Goal: Transaction & Acquisition: Purchase product/service

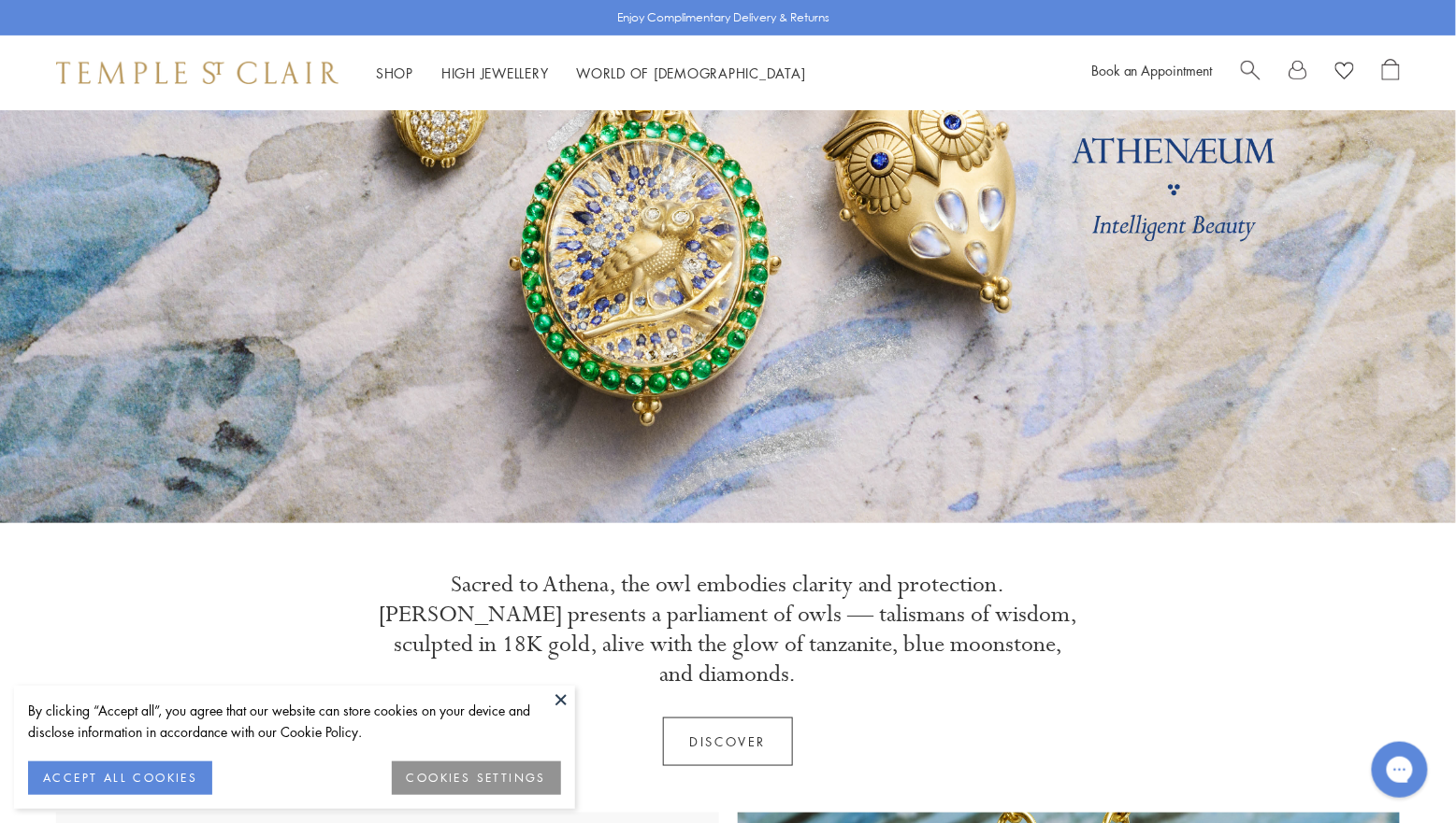
scroll to position [253, 0]
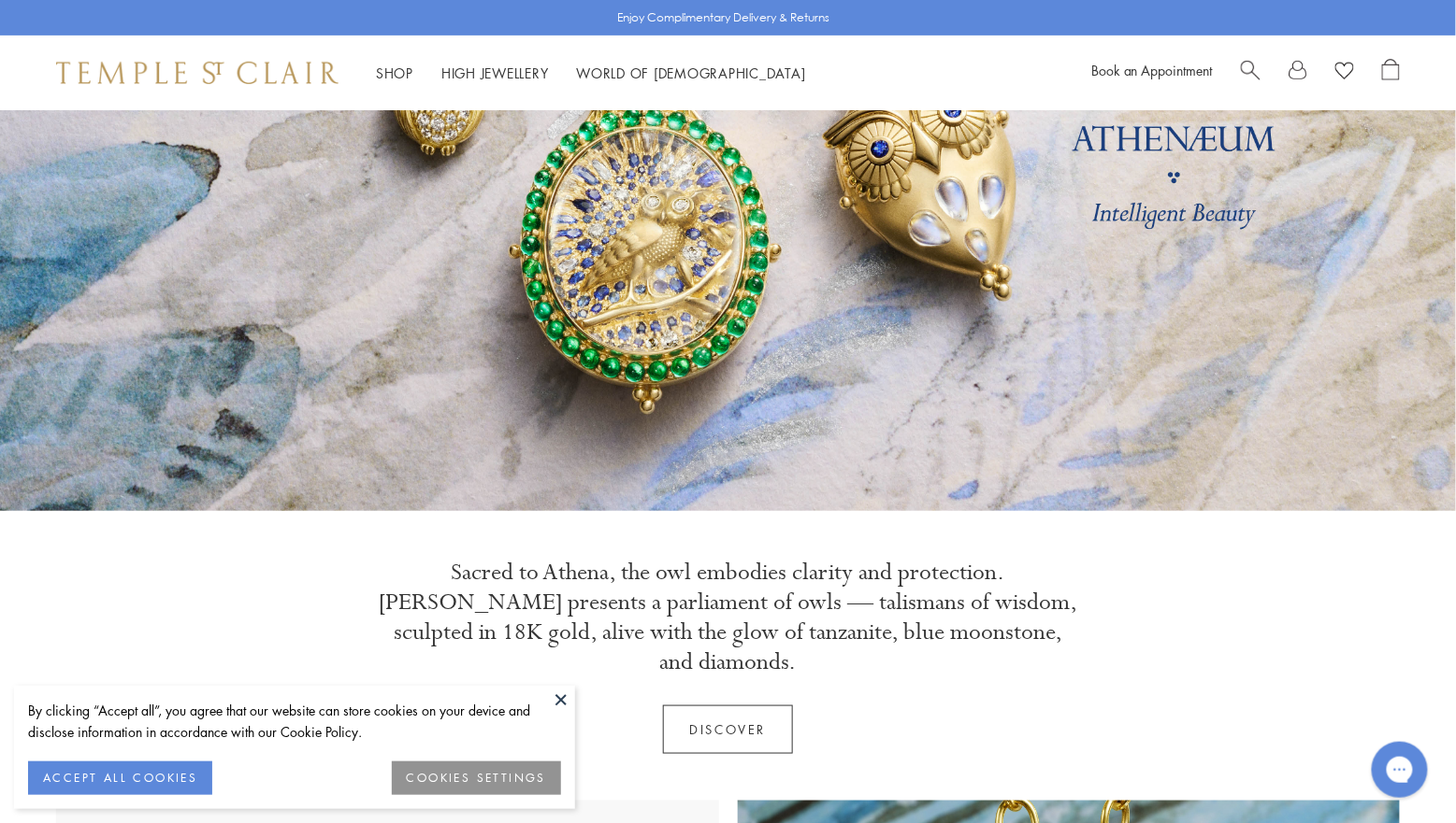
click at [566, 693] on button at bounding box center [561, 700] width 28 height 28
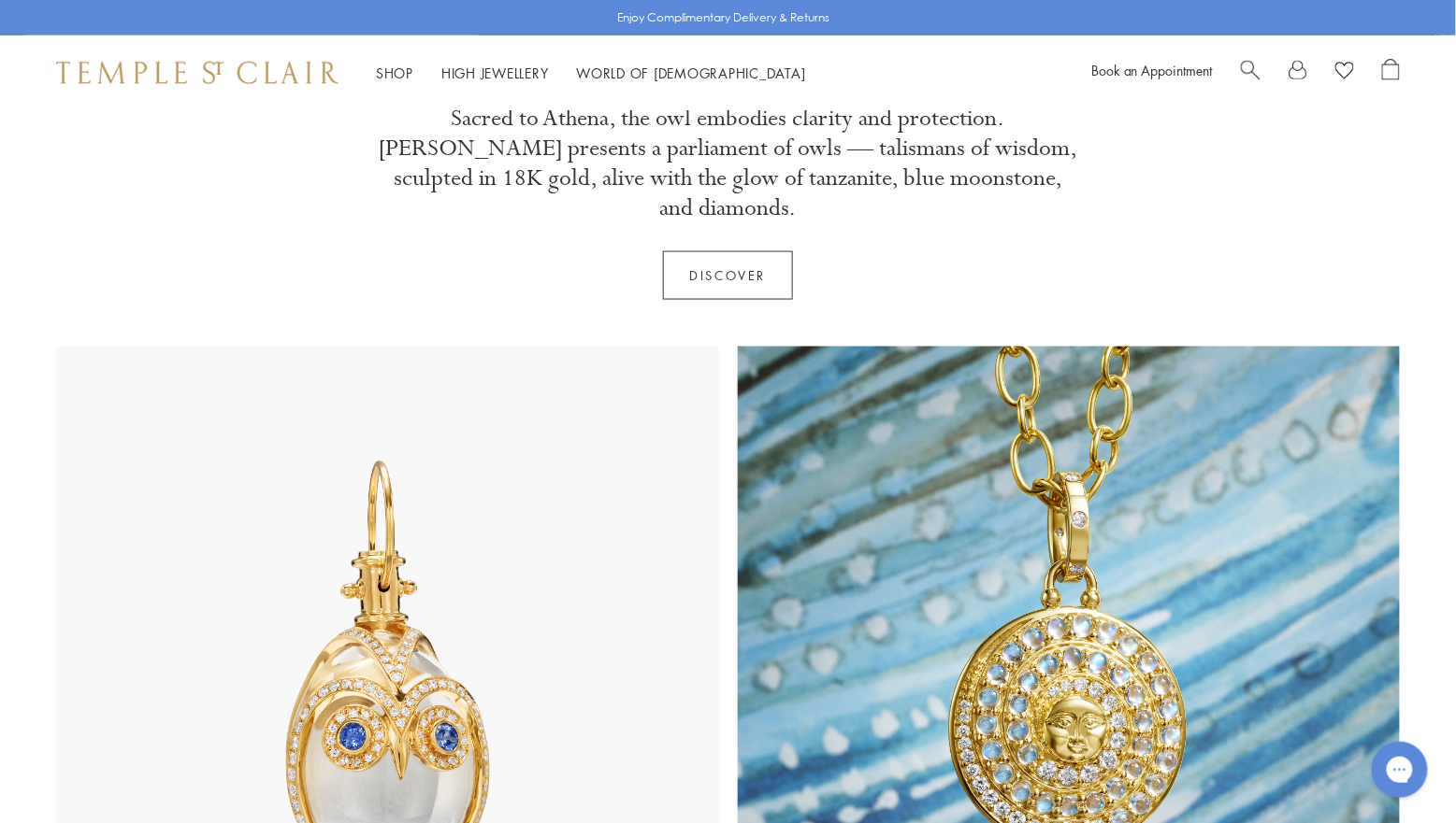
scroll to position [796, 0]
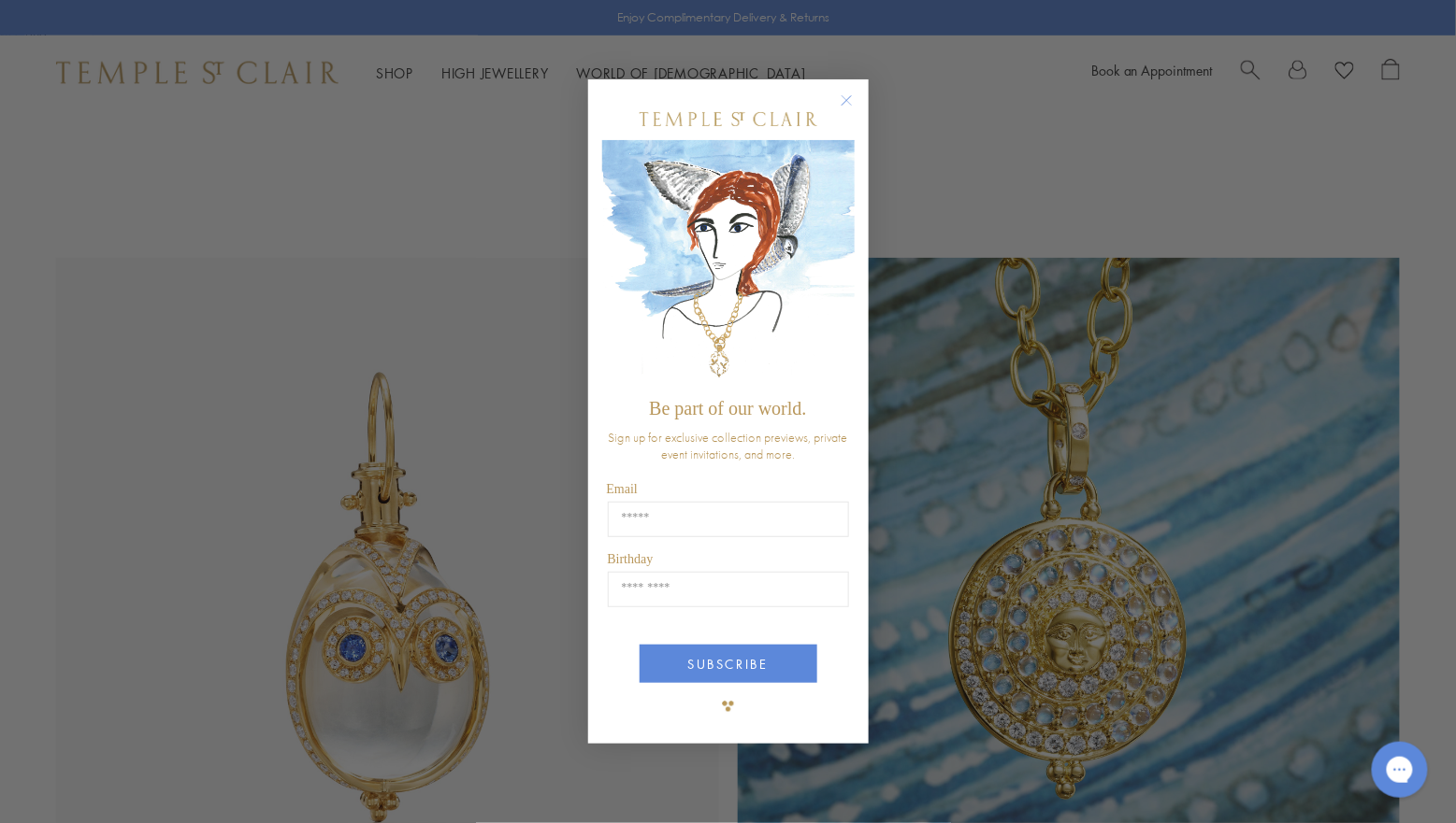
click at [846, 110] on circle "Close dialog" at bounding box center [846, 100] width 23 height 23
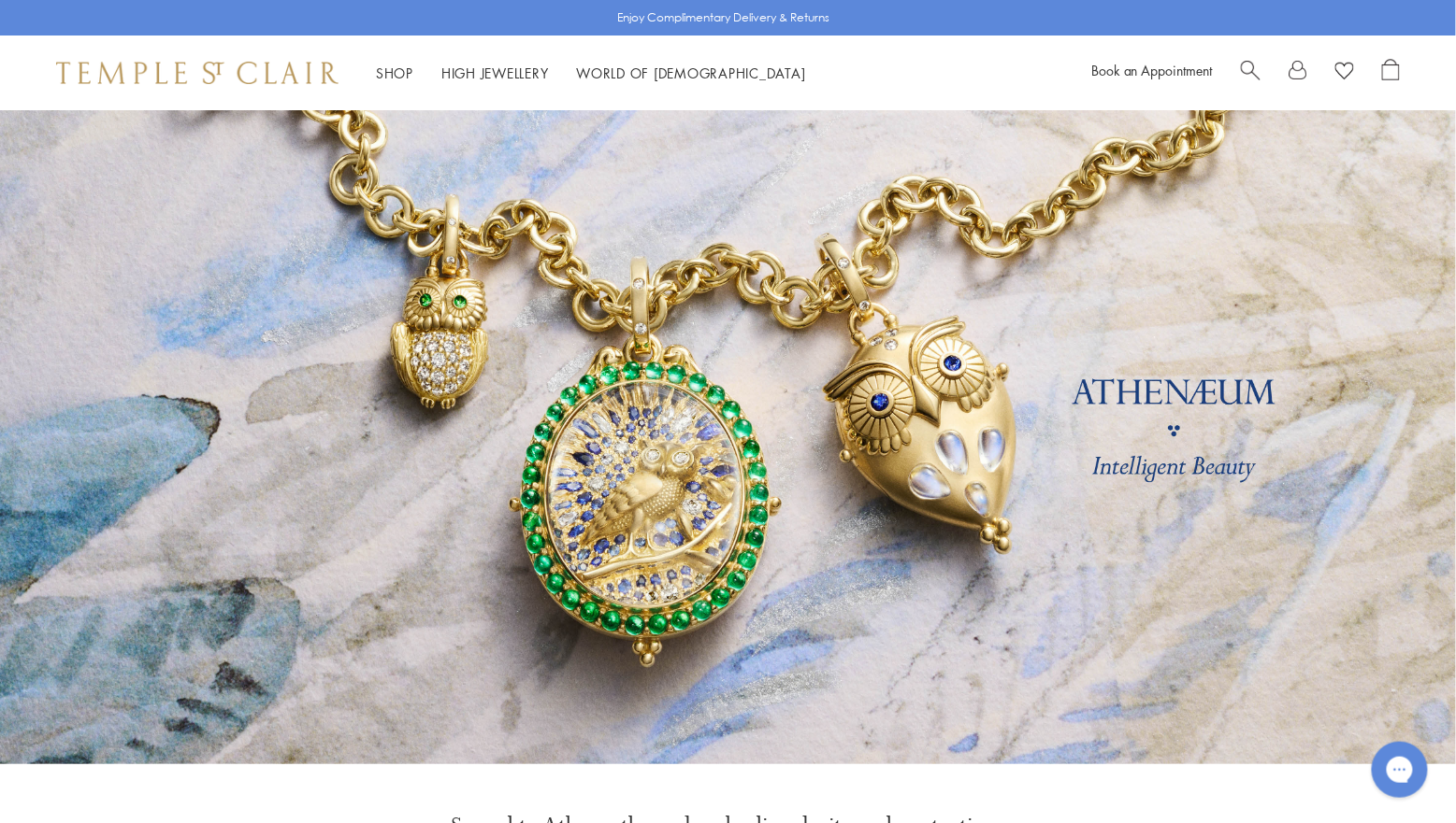
scroll to position [0, 0]
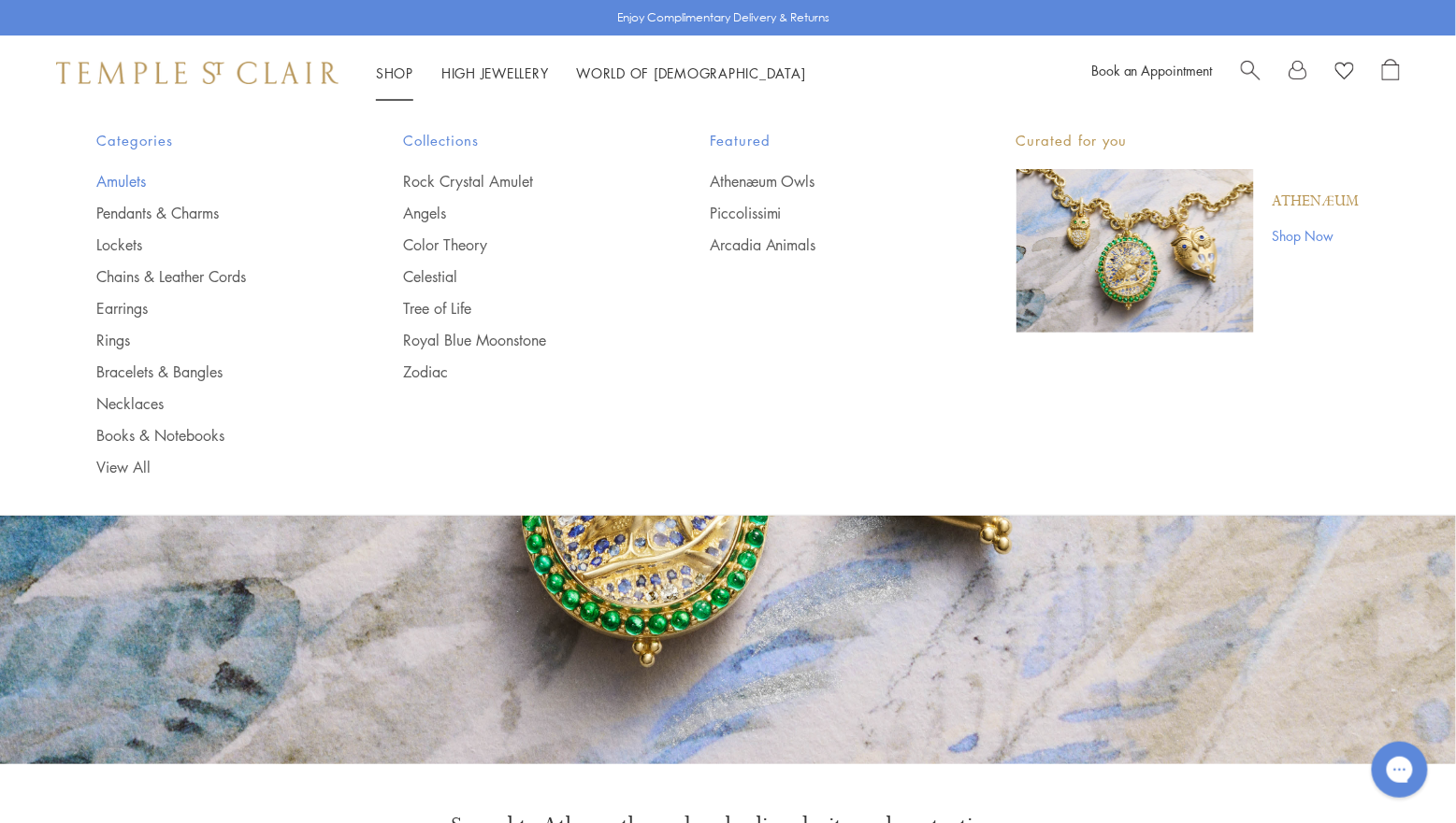
click at [129, 174] on link "Amulets" at bounding box center [213, 181] width 232 height 21
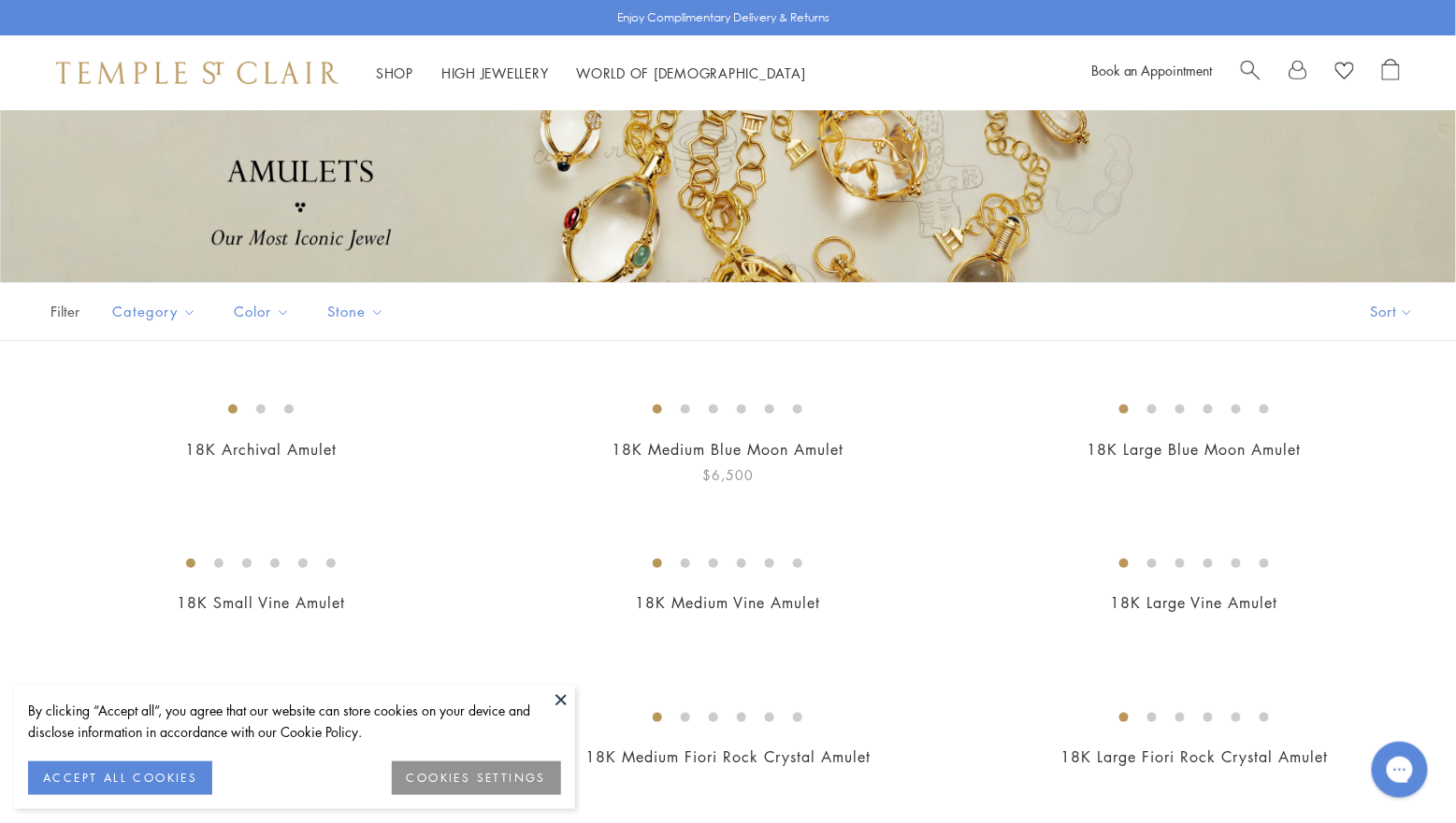
scroll to position [203, 0]
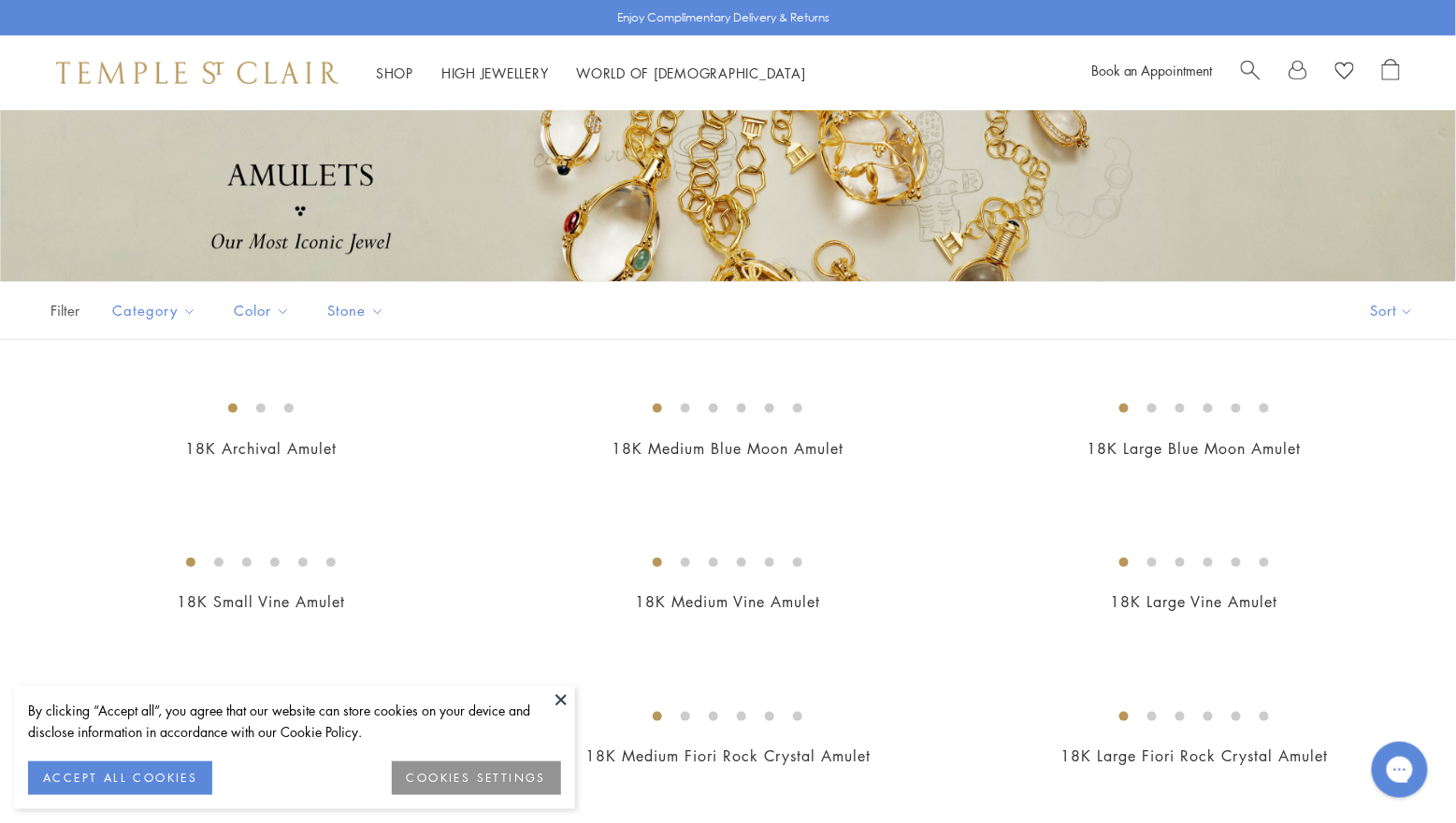
click at [563, 704] on button at bounding box center [561, 700] width 28 height 28
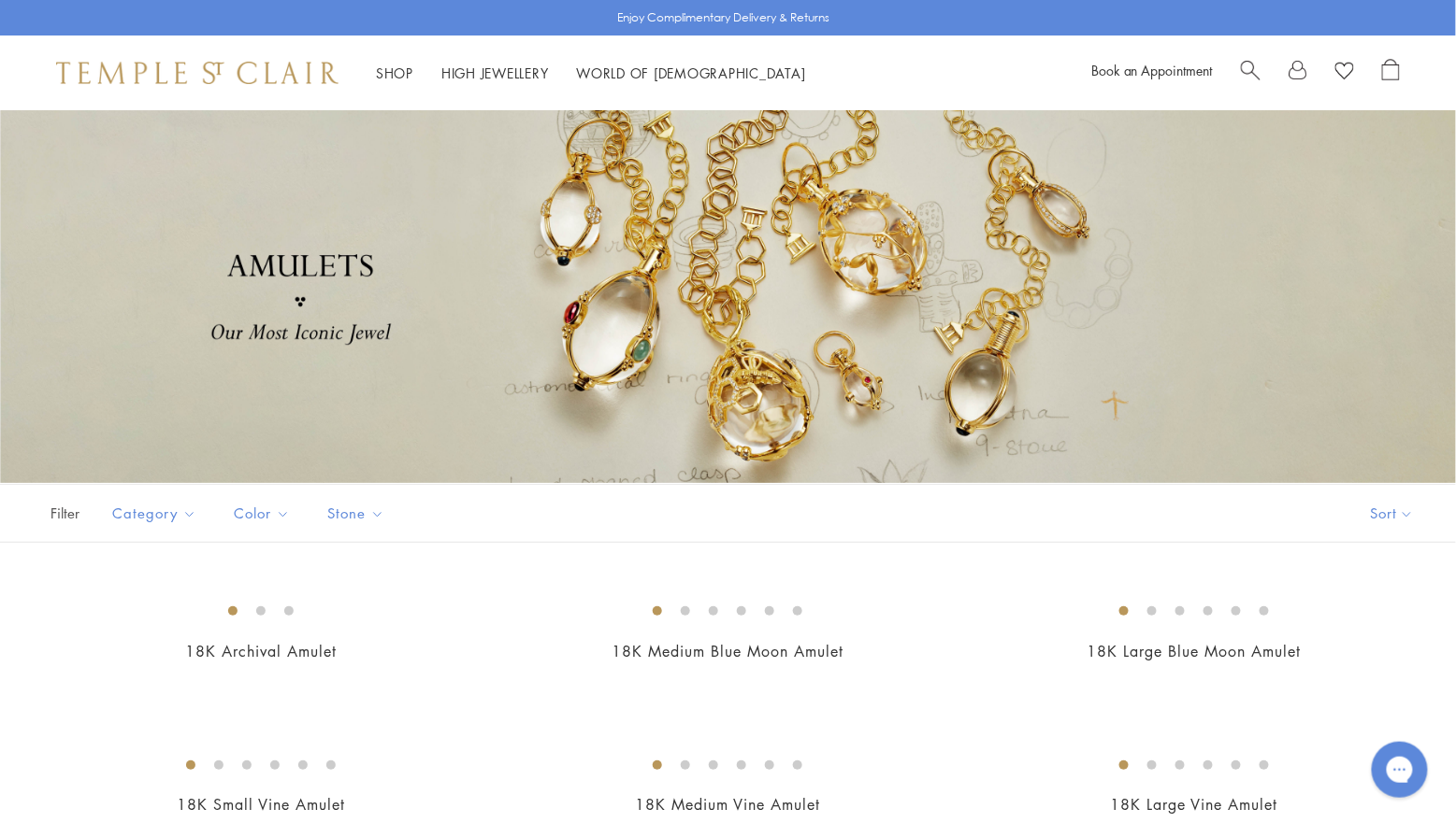
scroll to position [0, 0]
click at [157, 605] on button "Pendants" at bounding box center [199, 615] width 173 height 22
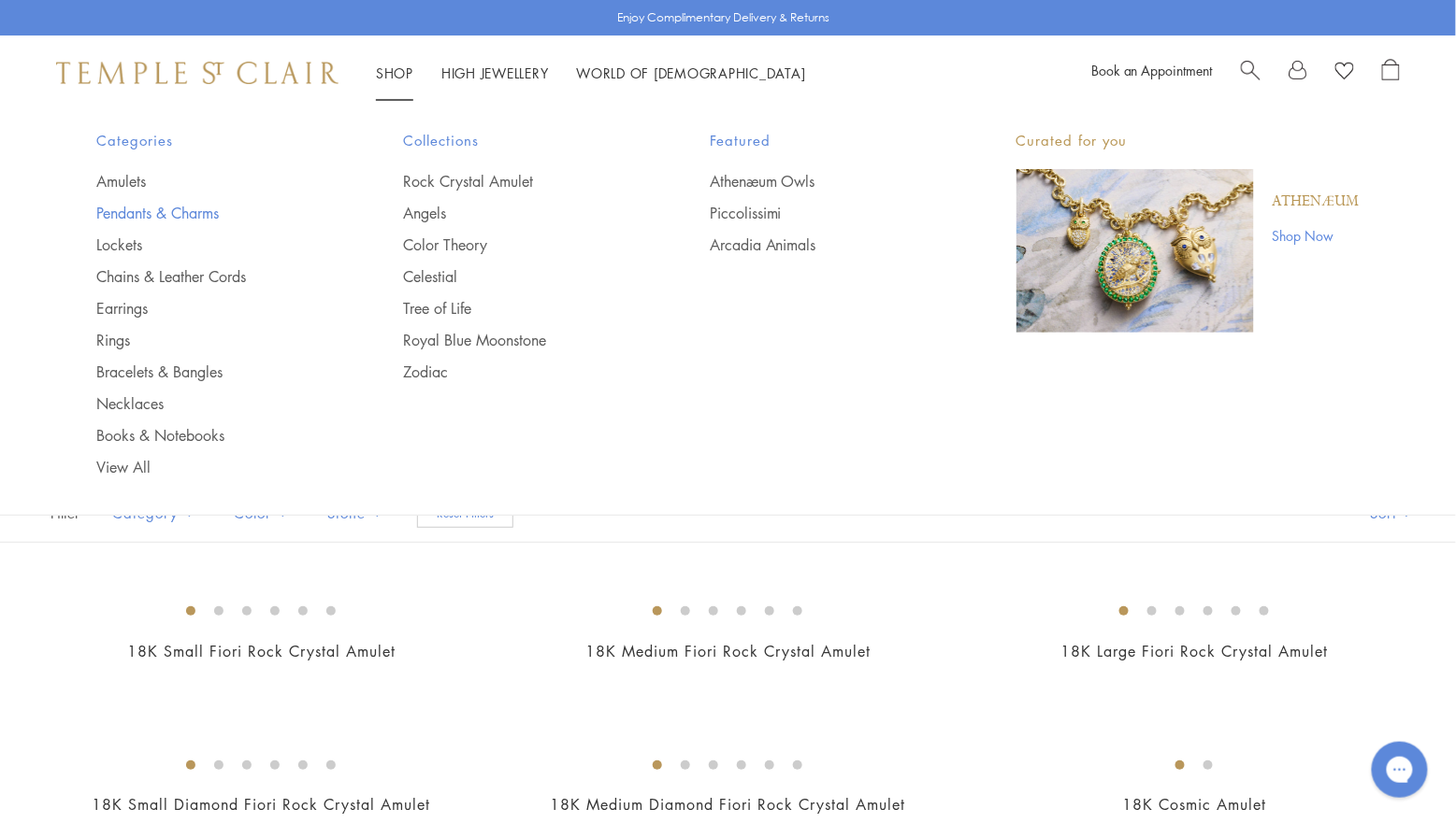
click at [179, 213] on link "Pendants & Charms" at bounding box center [213, 213] width 232 height 21
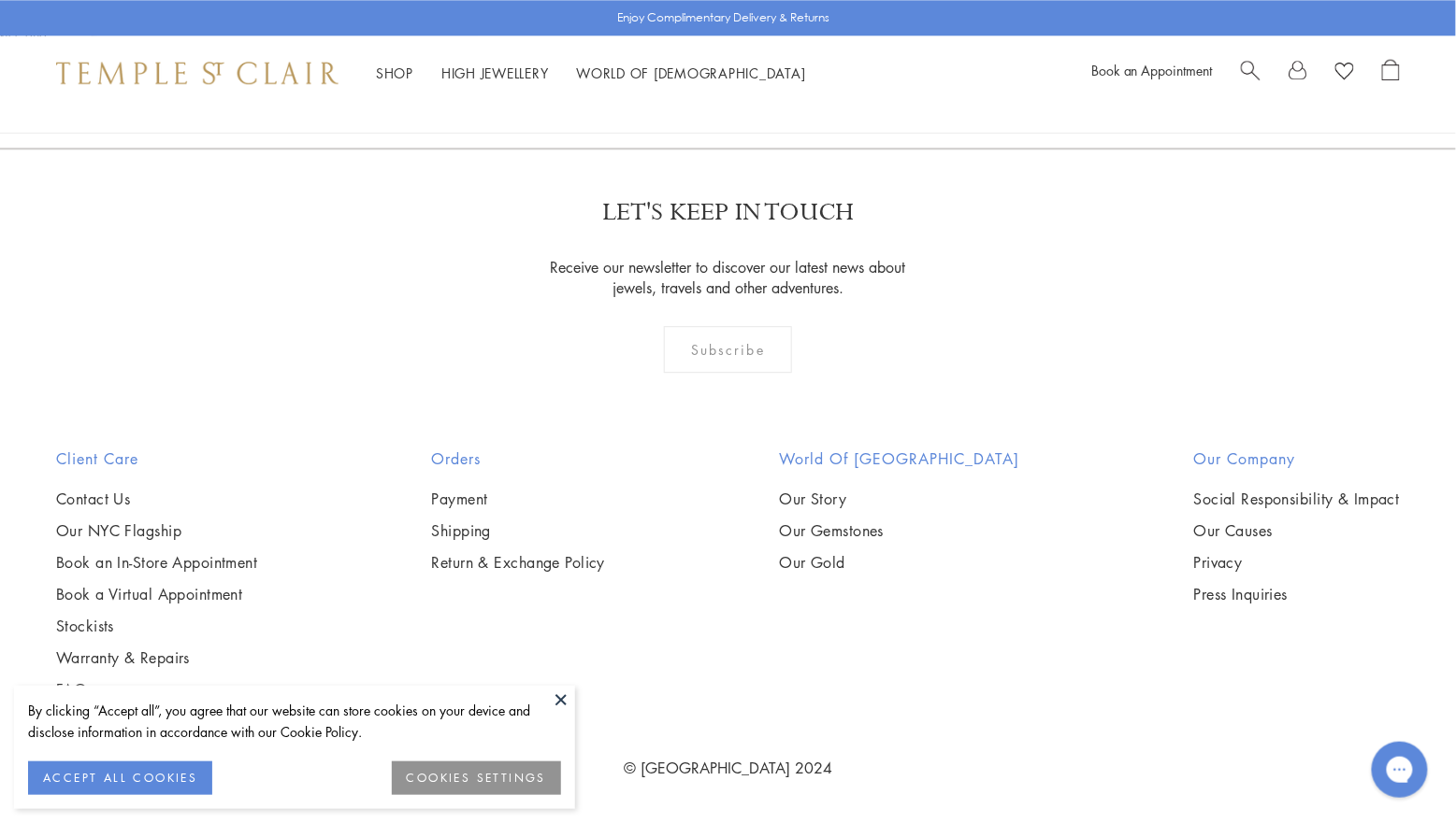
scroll to position [9004, 0]
click at [0, 0] on img at bounding box center [0, 0] width 0 height 0
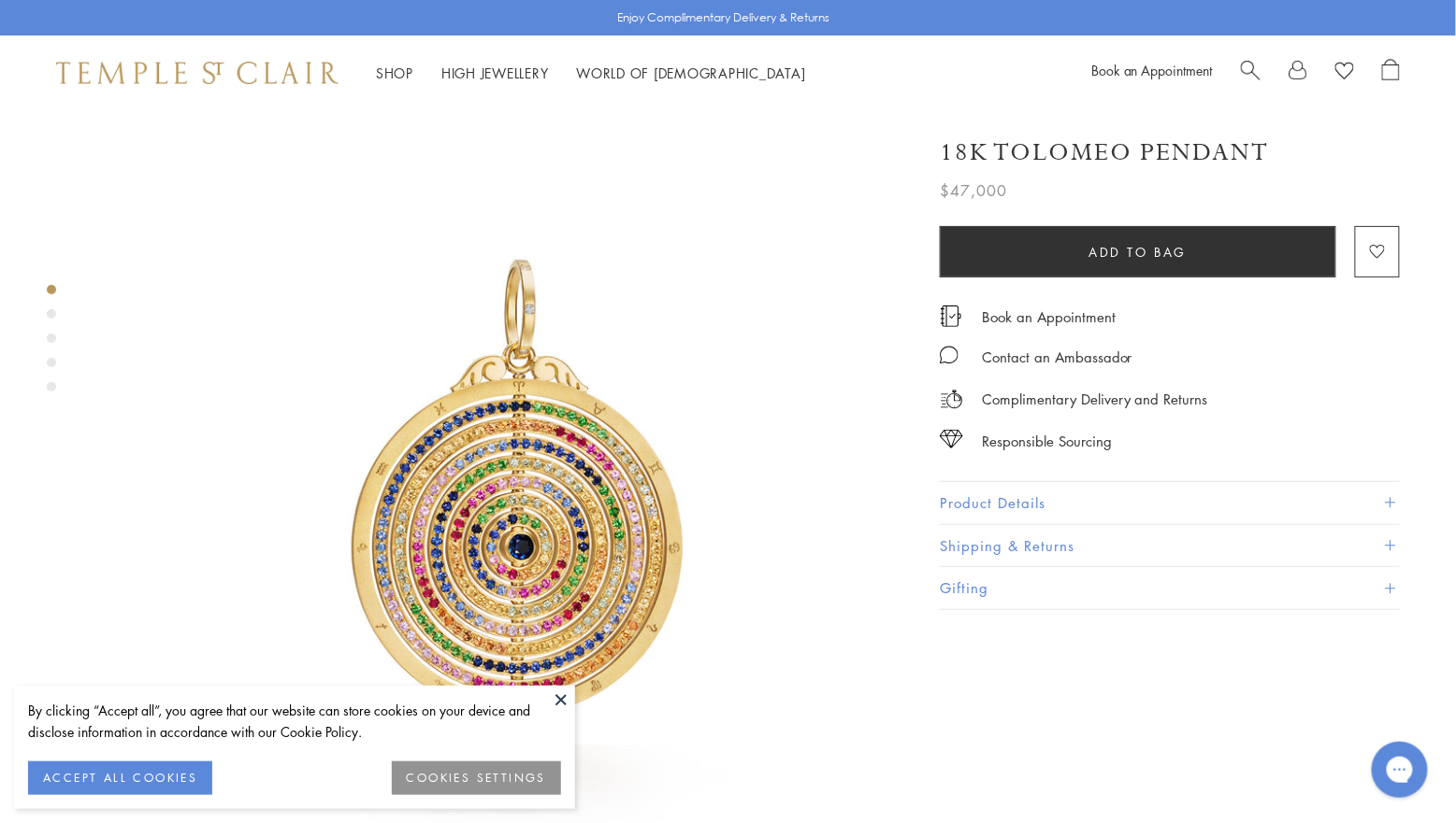
click at [51, 313] on div "Product gallery navigation" at bounding box center [51, 313] width 9 height 9
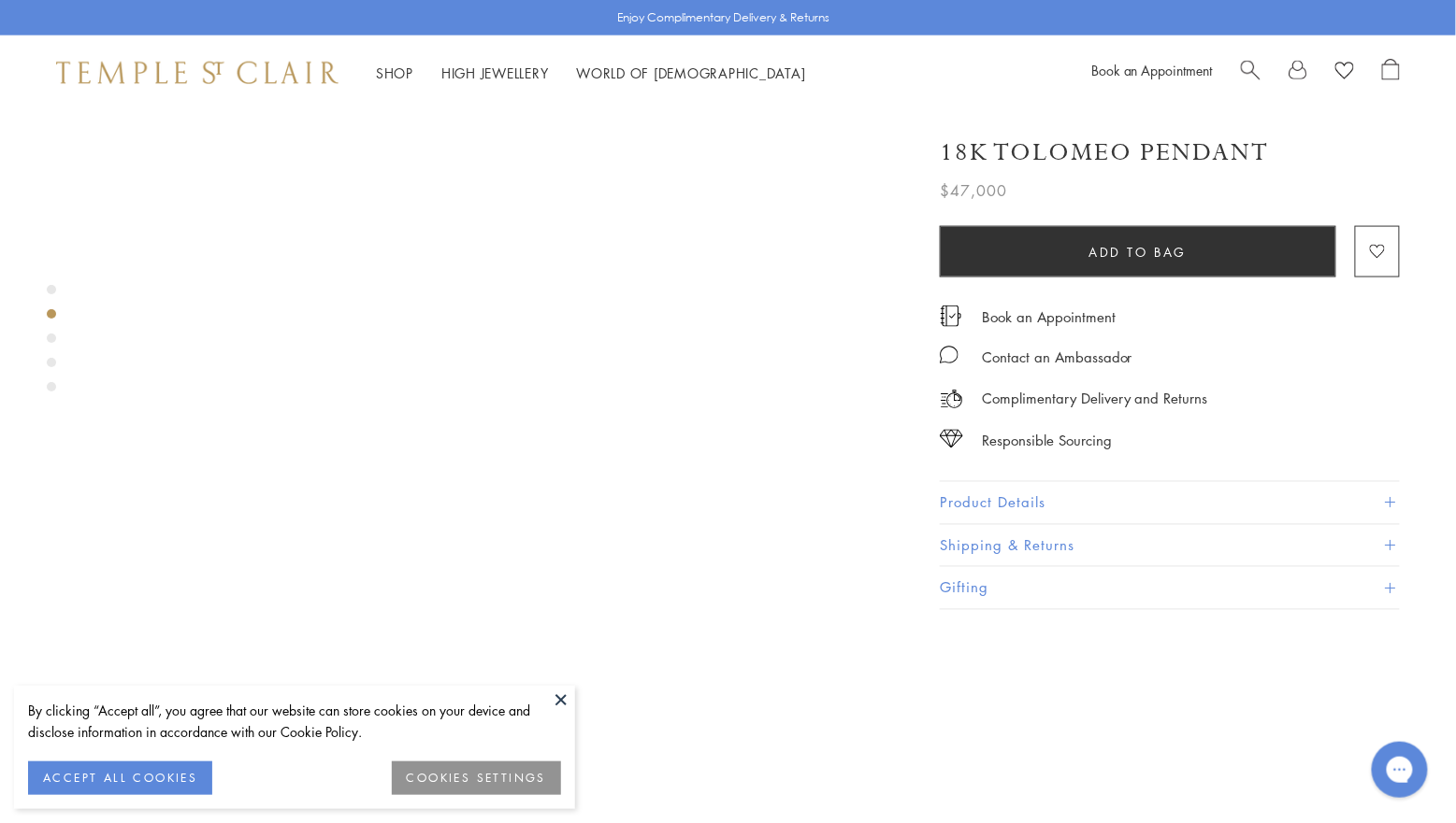
scroll to position [855, 0]
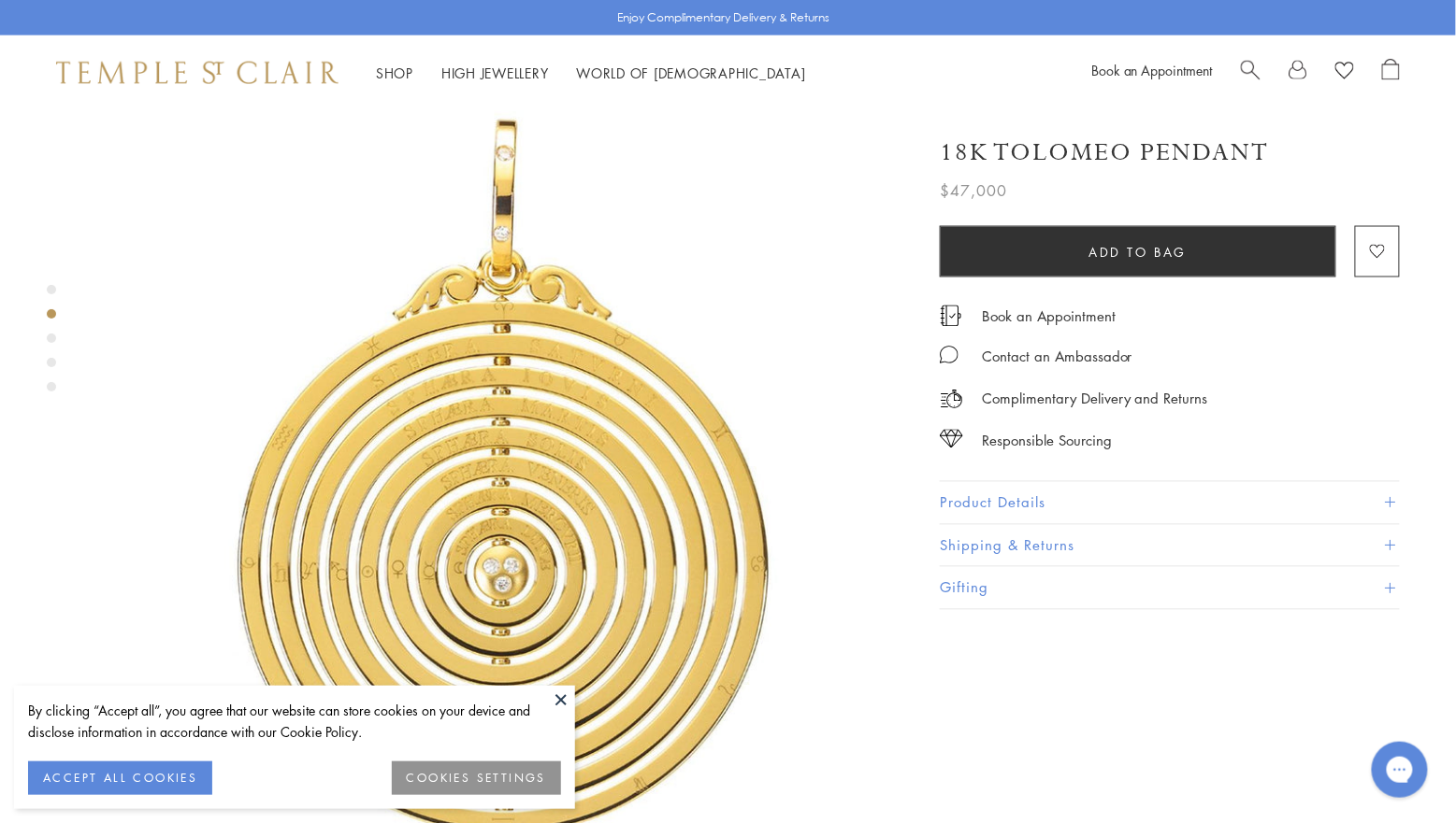
click at [48, 346] on div "Product gallery navigation" at bounding box center [51, 343] width 9 height 127
click at [49, 341] on div "Product gallery navigation" at bounding box center [51, 338] width 9 height 9
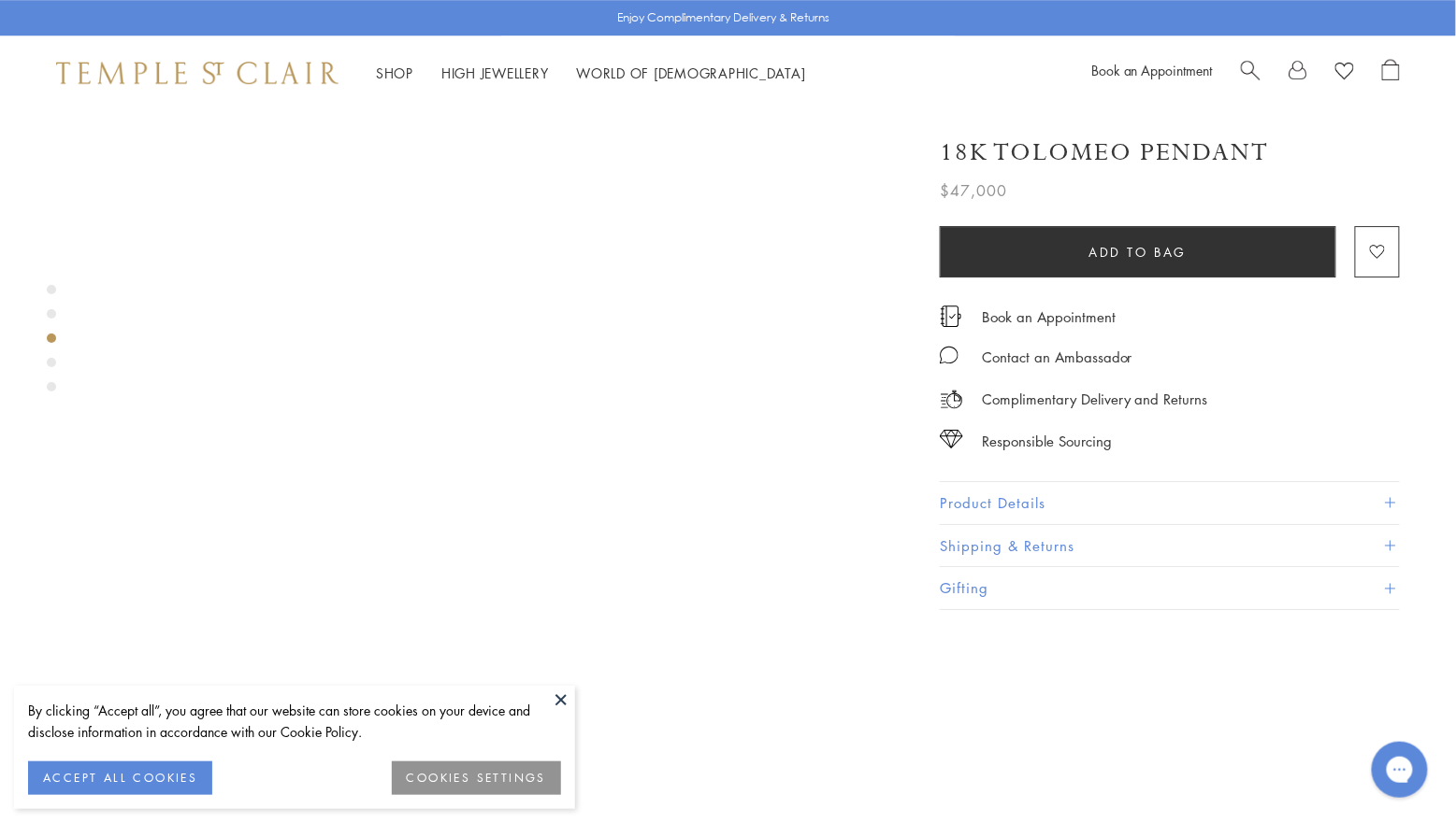
scroll to position [1851, 0]
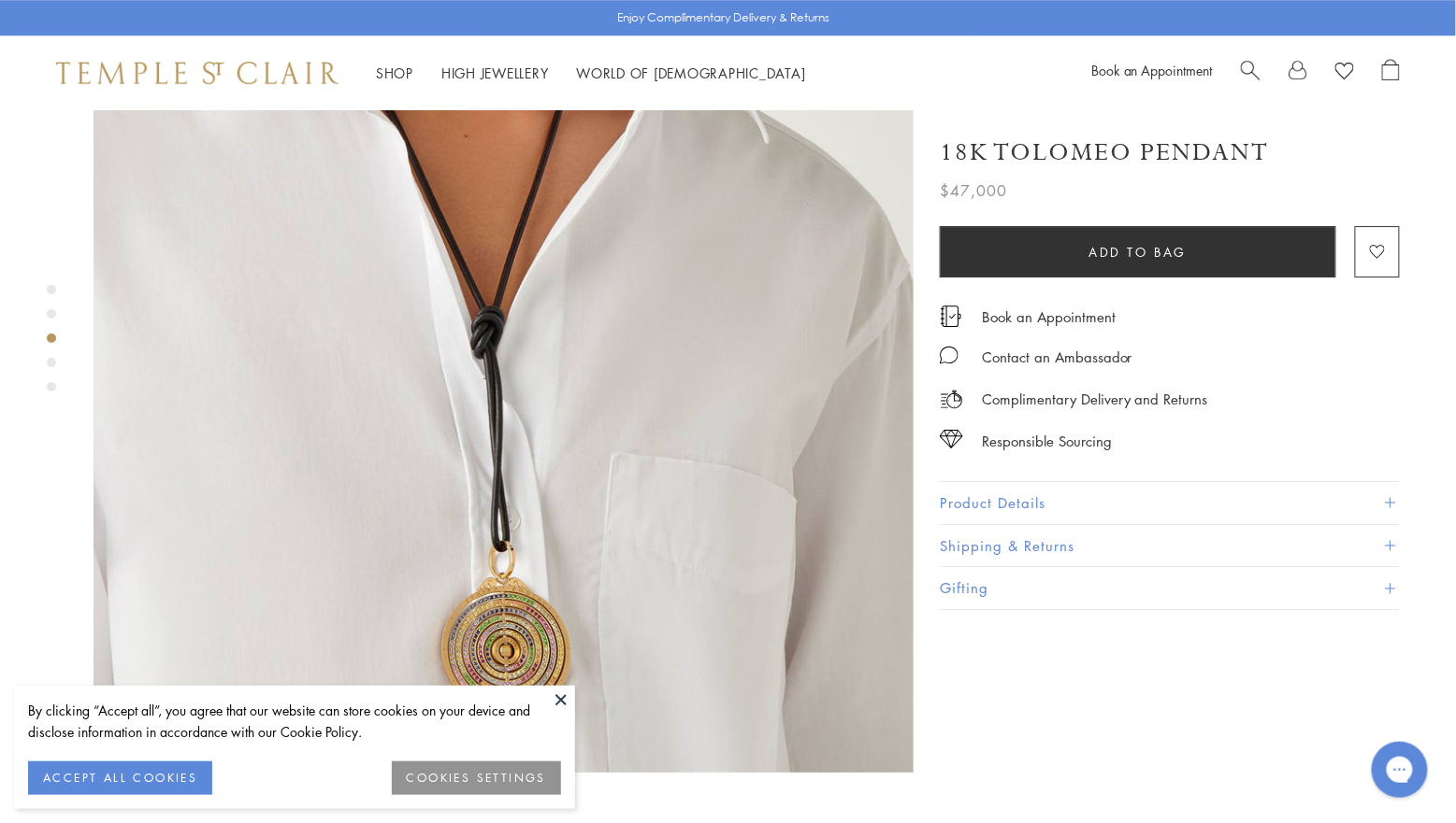
click at [53, 369] on div "Product gallery navigation" at bounding box center [51, 343] width 9 height 127
click at [52, 367] on div "Product gallery navigation" at bounding box center [51, 362] width 9 height 9
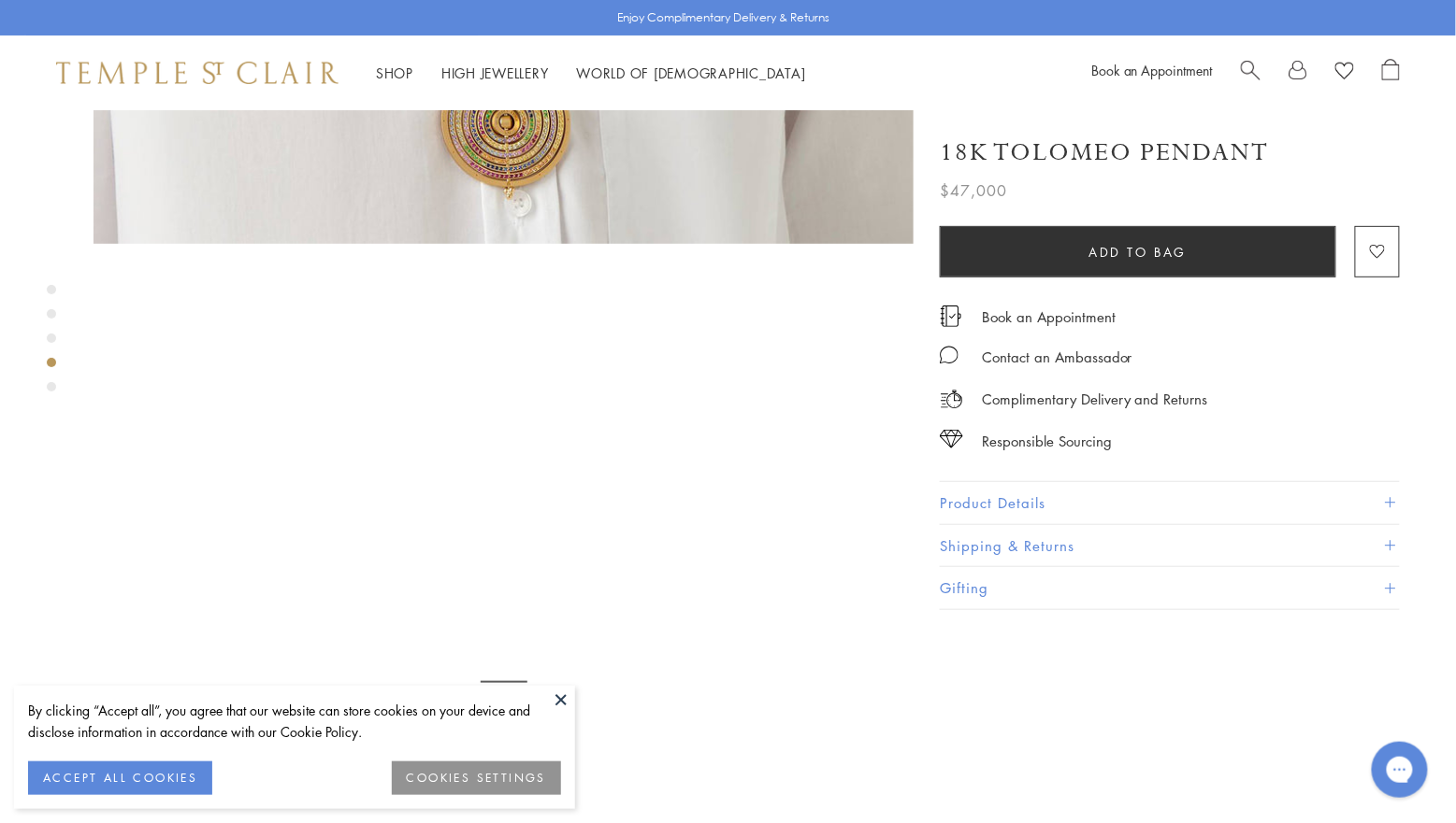
scroll to position [2496, 0]
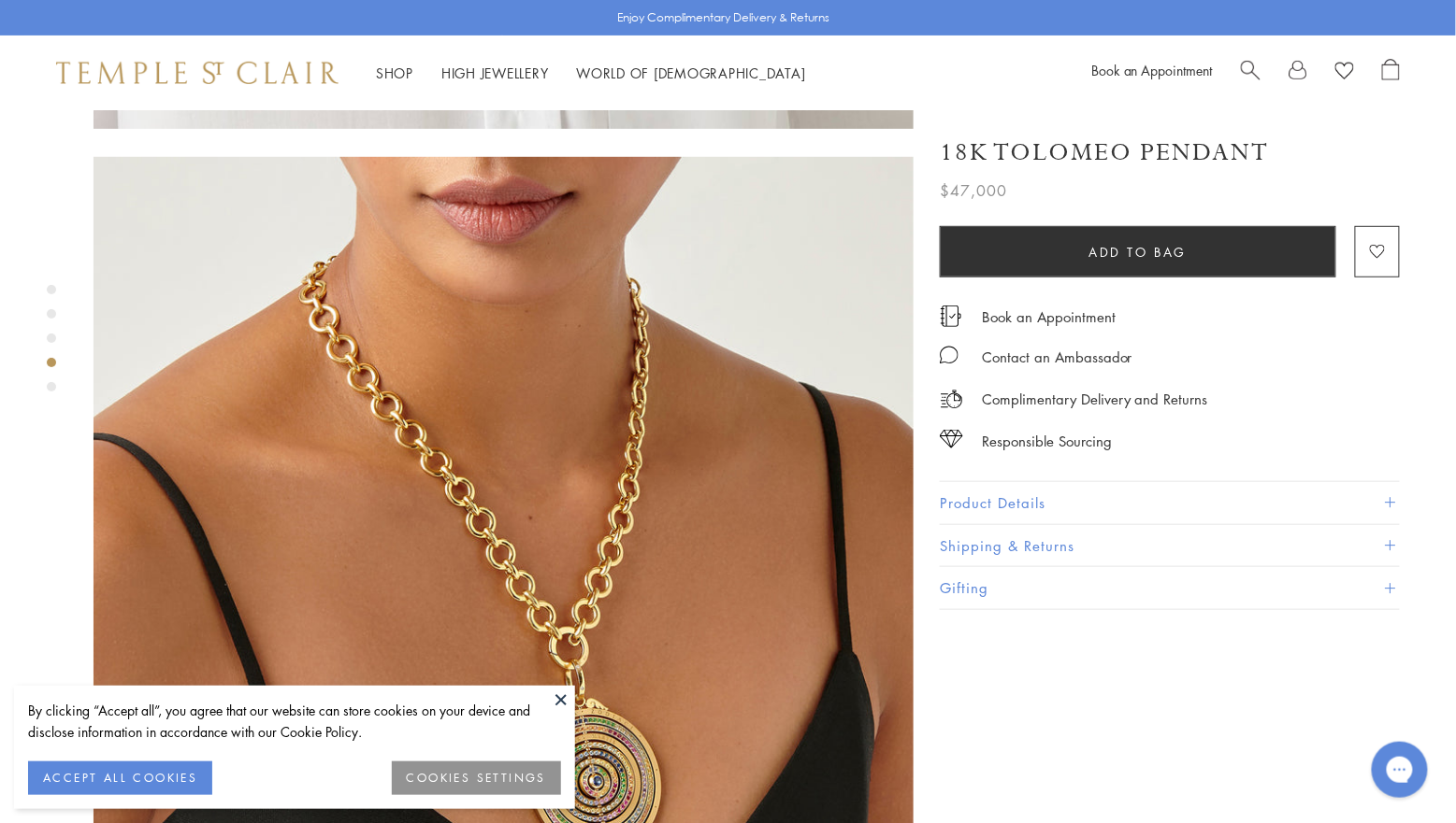
click at [51, 391] on div "Product gallery navigation" at bounding box center [51, 387] width 9 height 9
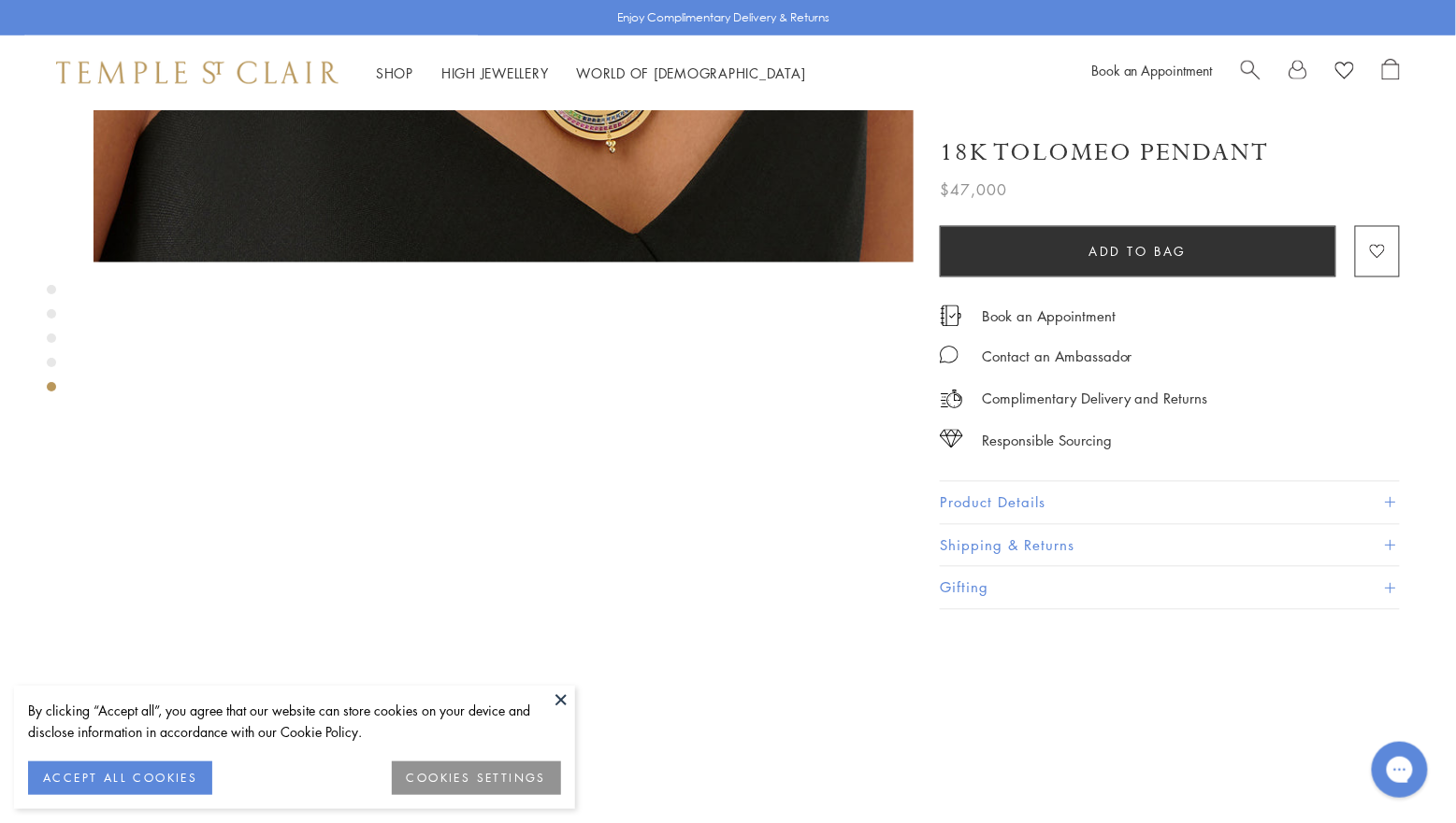
scroll to position [3316, 0]
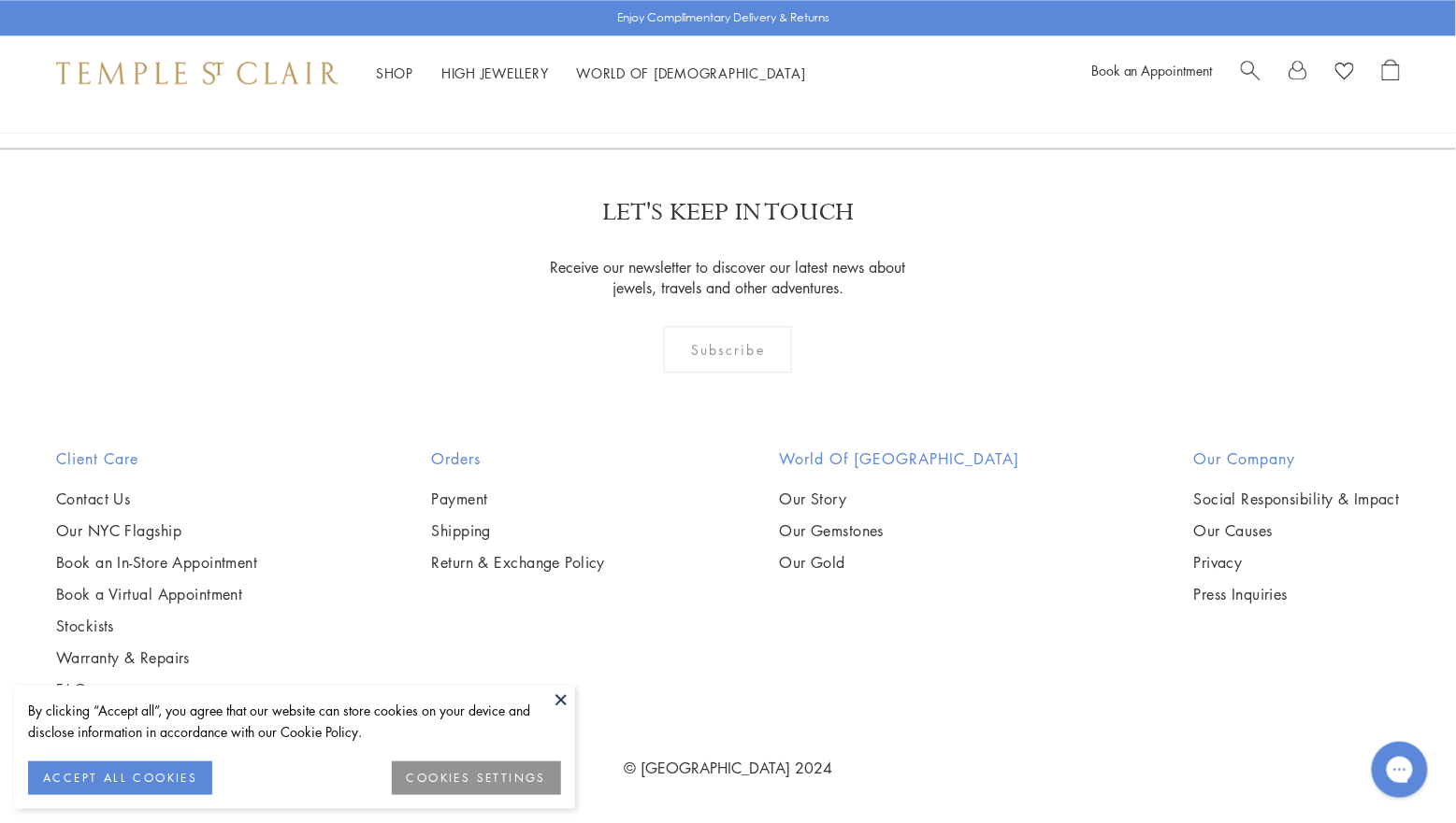
scroll to position [8597, 0]
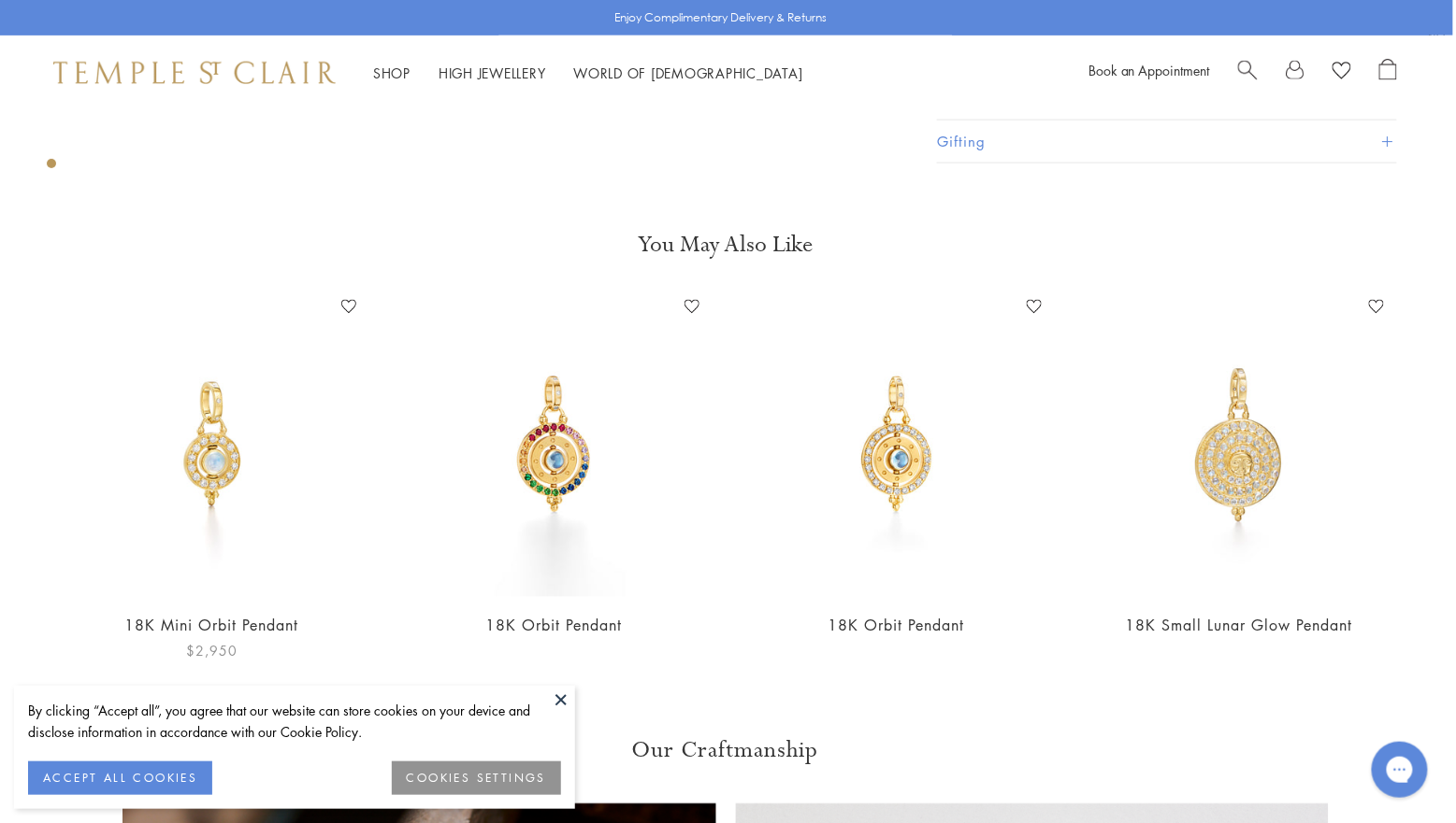
scroll to position [766, 0]
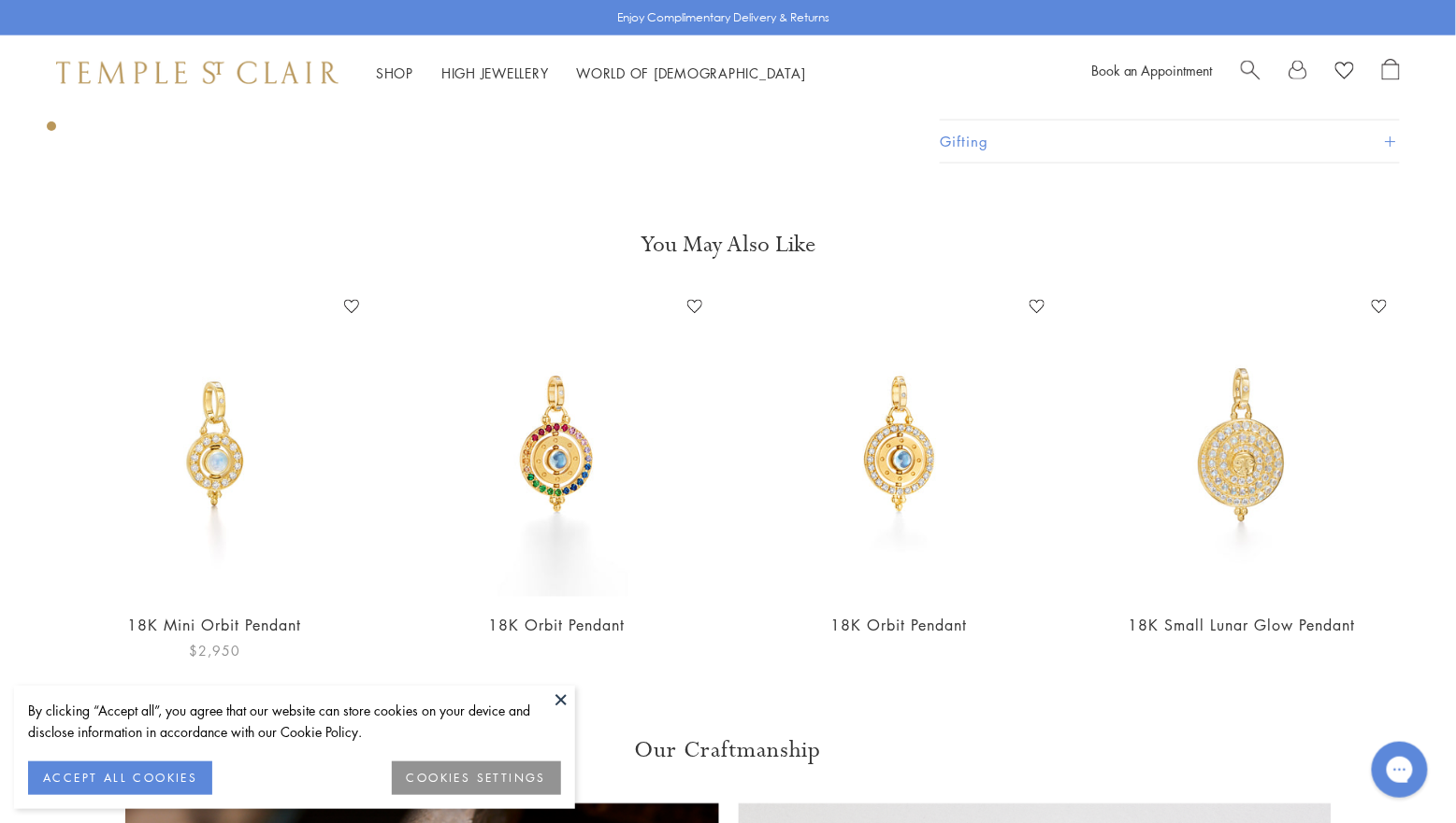
click at [222, 626] on link "18K Mini Orbit Pendant" at bounding box center [214, 626] width 173 height 21
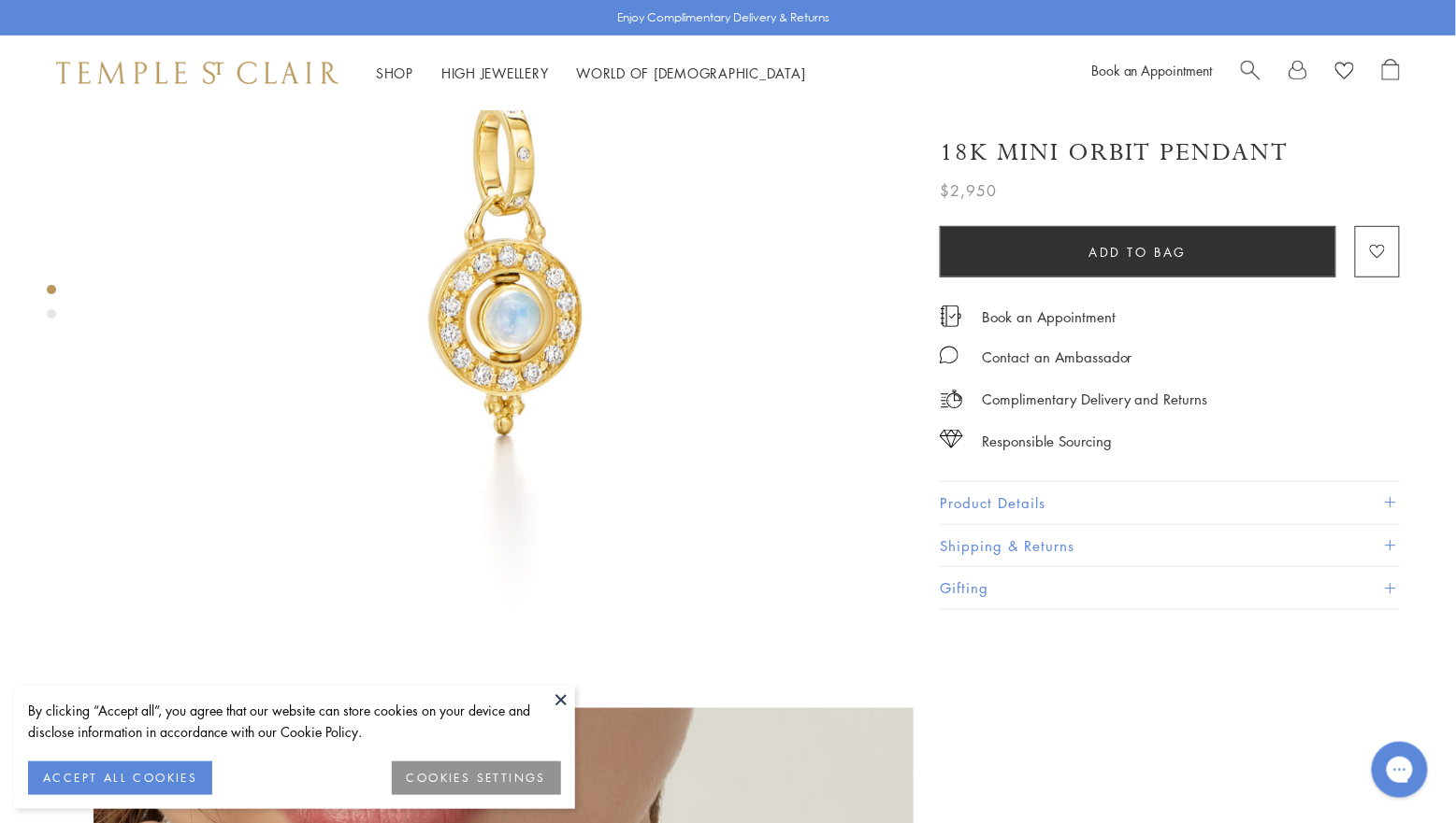
scroll to position [262, 0]
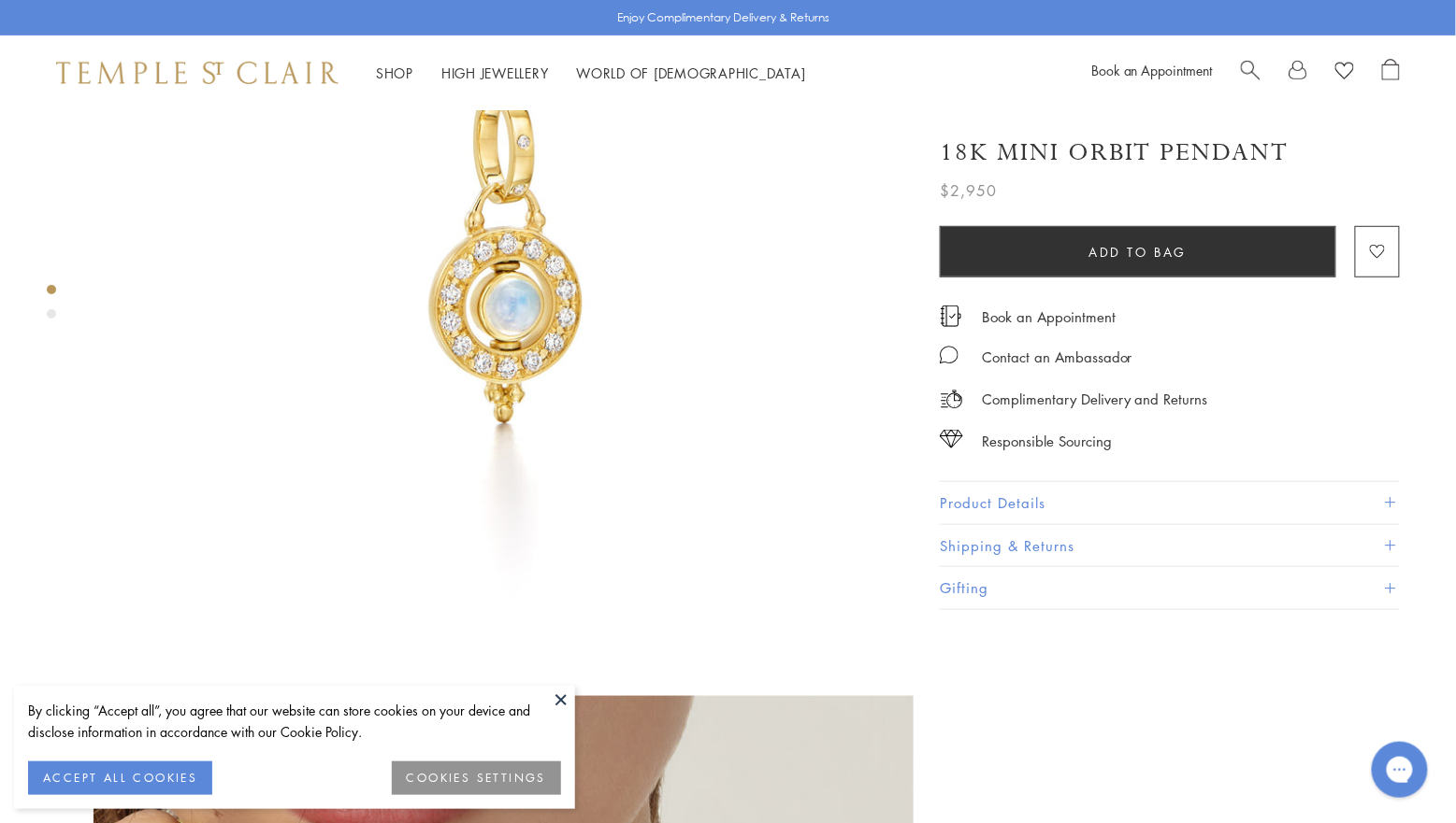
click at [52, 316] on div "Product gallery navigation" at bounding box center [51, 313] width 9 height 9
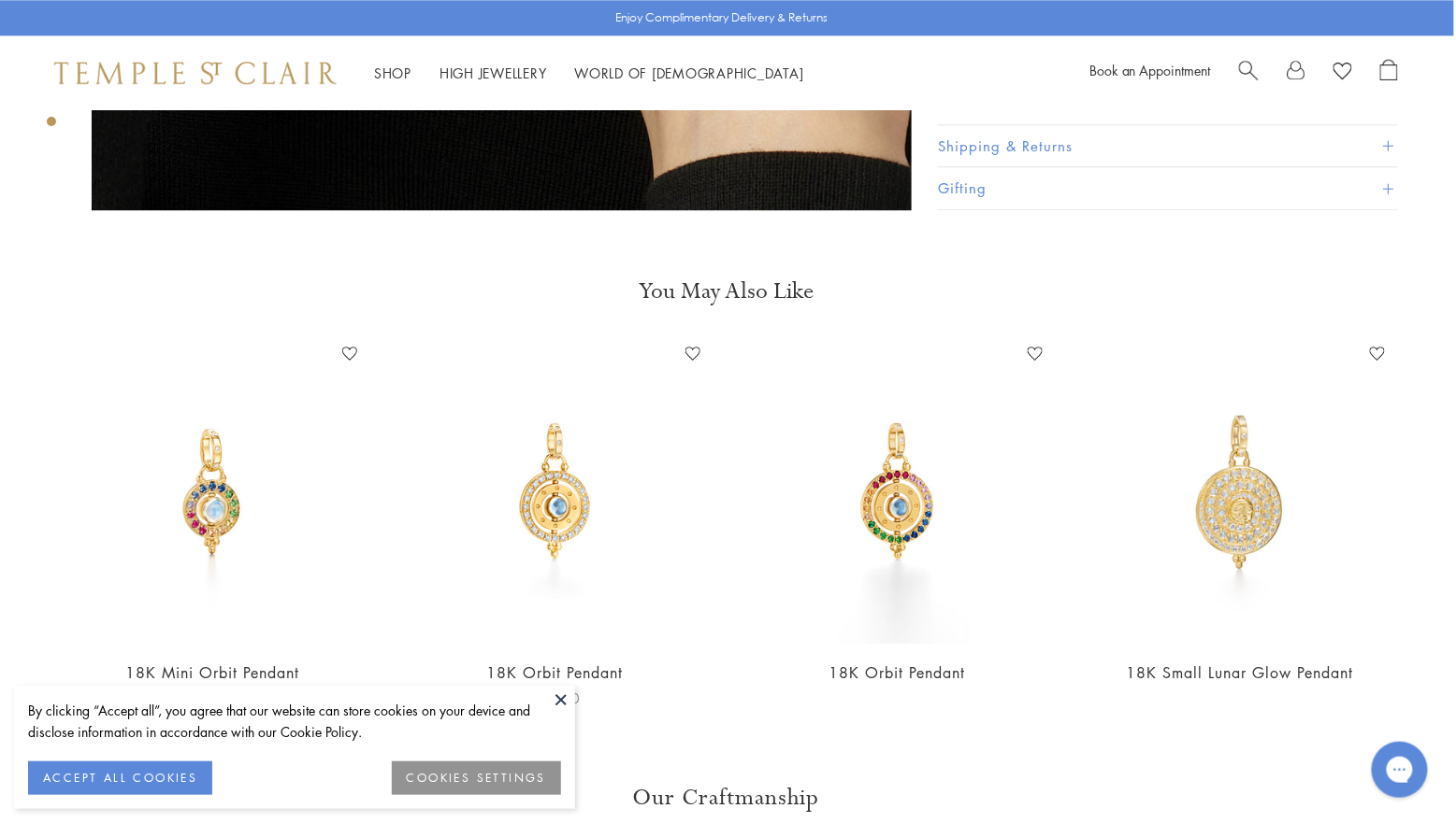
scroll to position [1595, 2]
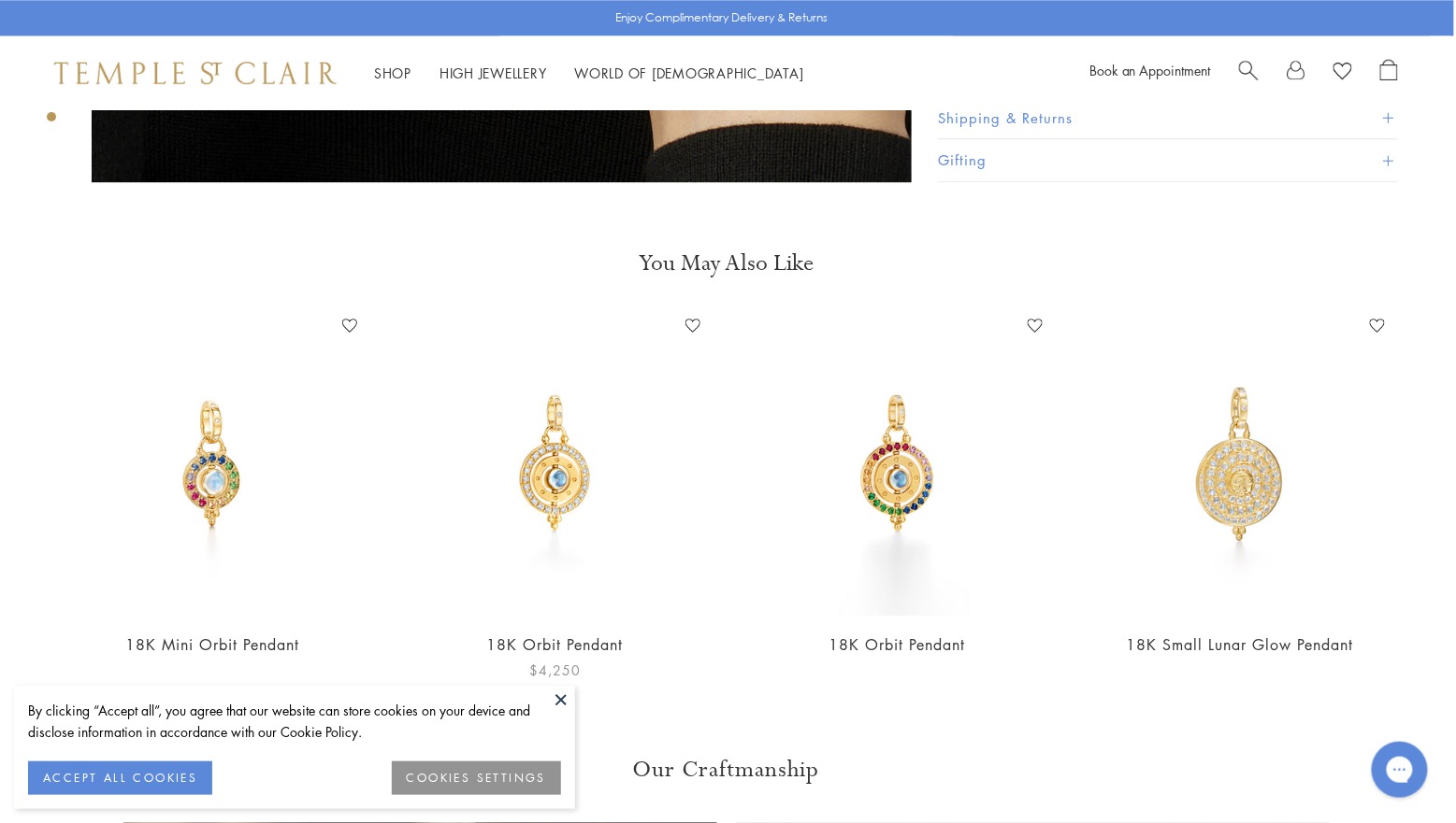
click at [560, 449] on img at bounding box center [554, 463] width 305 height 305
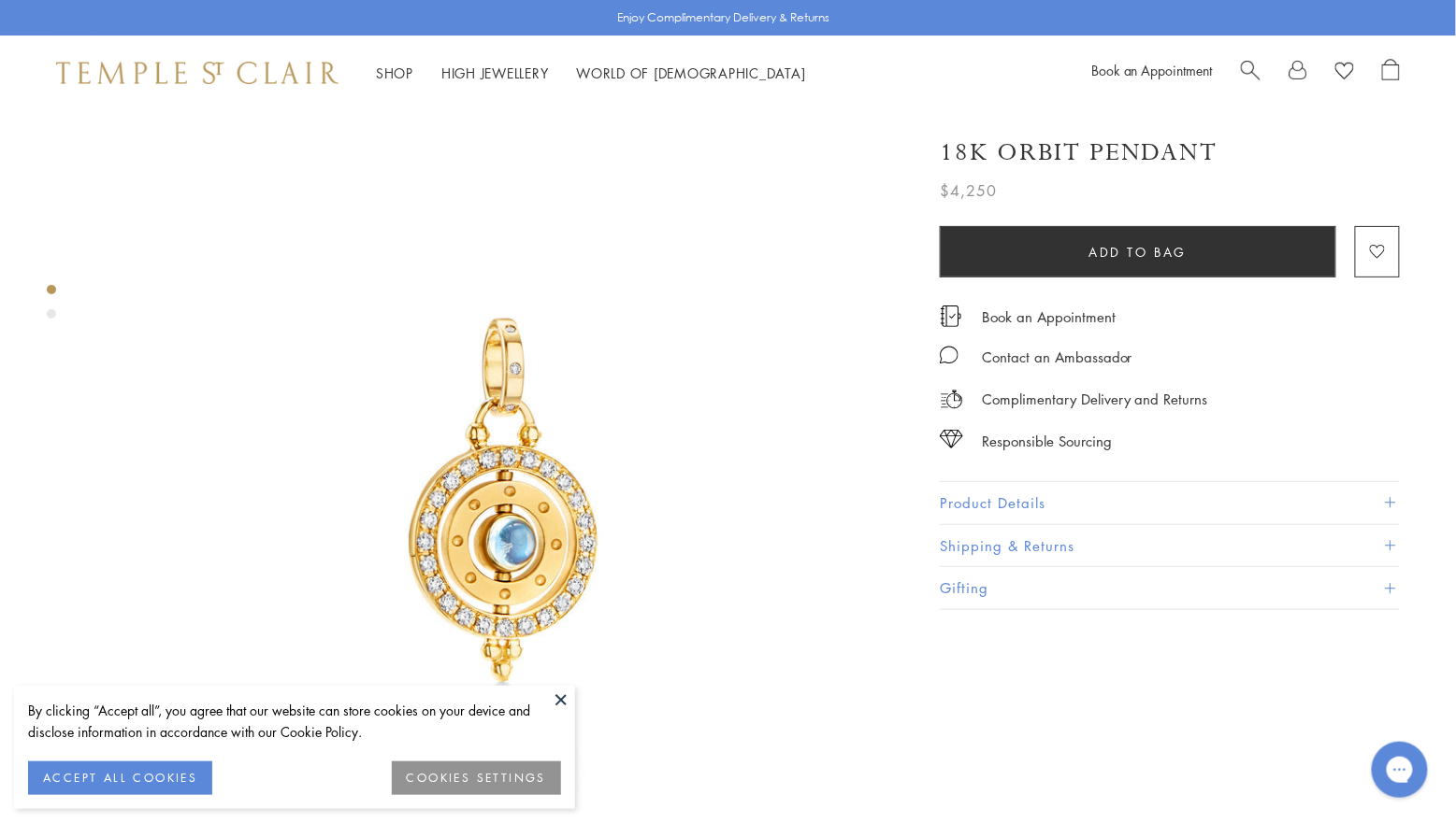
scroll to position [21, 0]
click at [51, 316] on div "Product gallery navigation" at bounding box center [51, 313] width 9 height 9
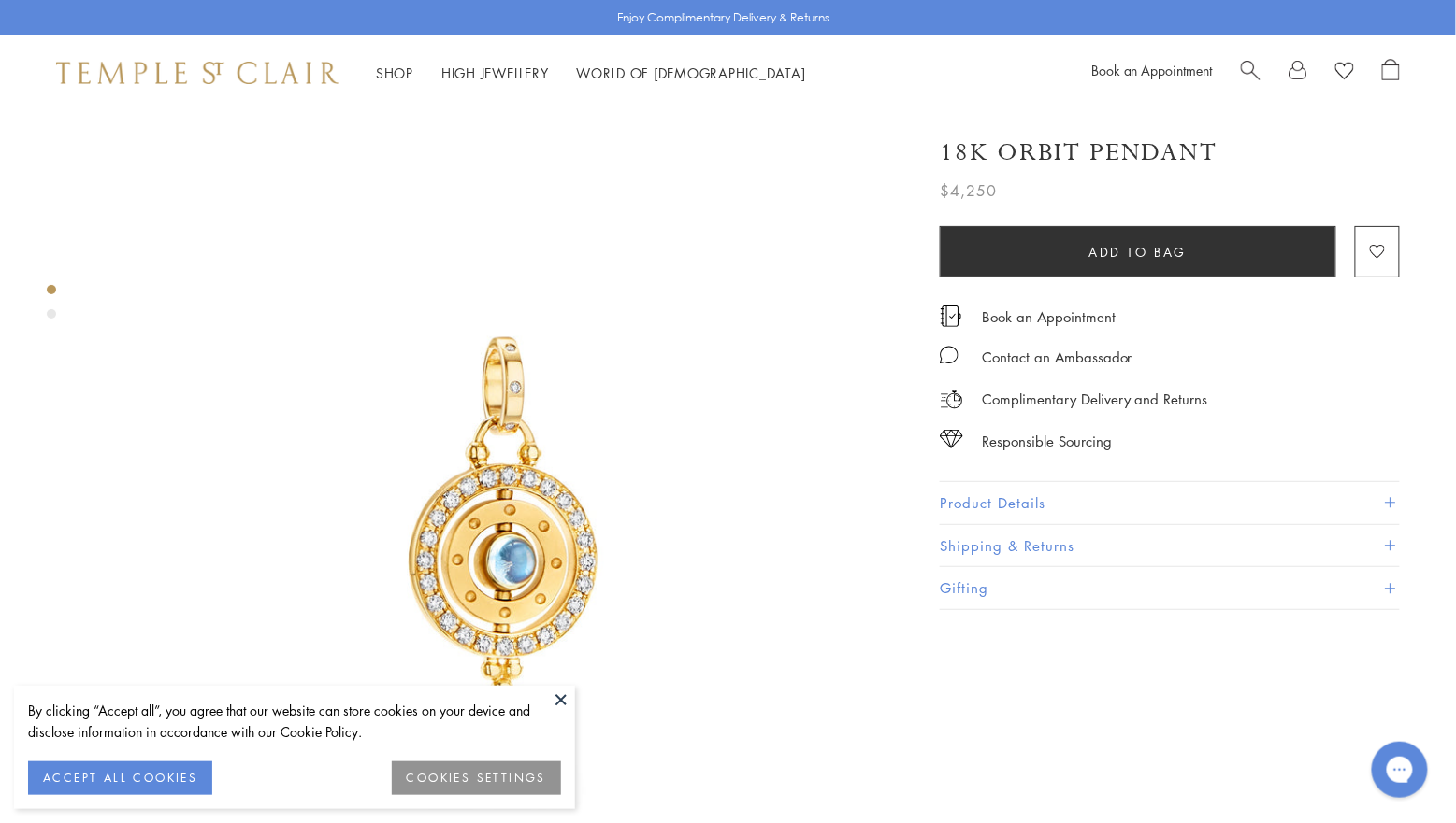
scroll to position [0, 0]
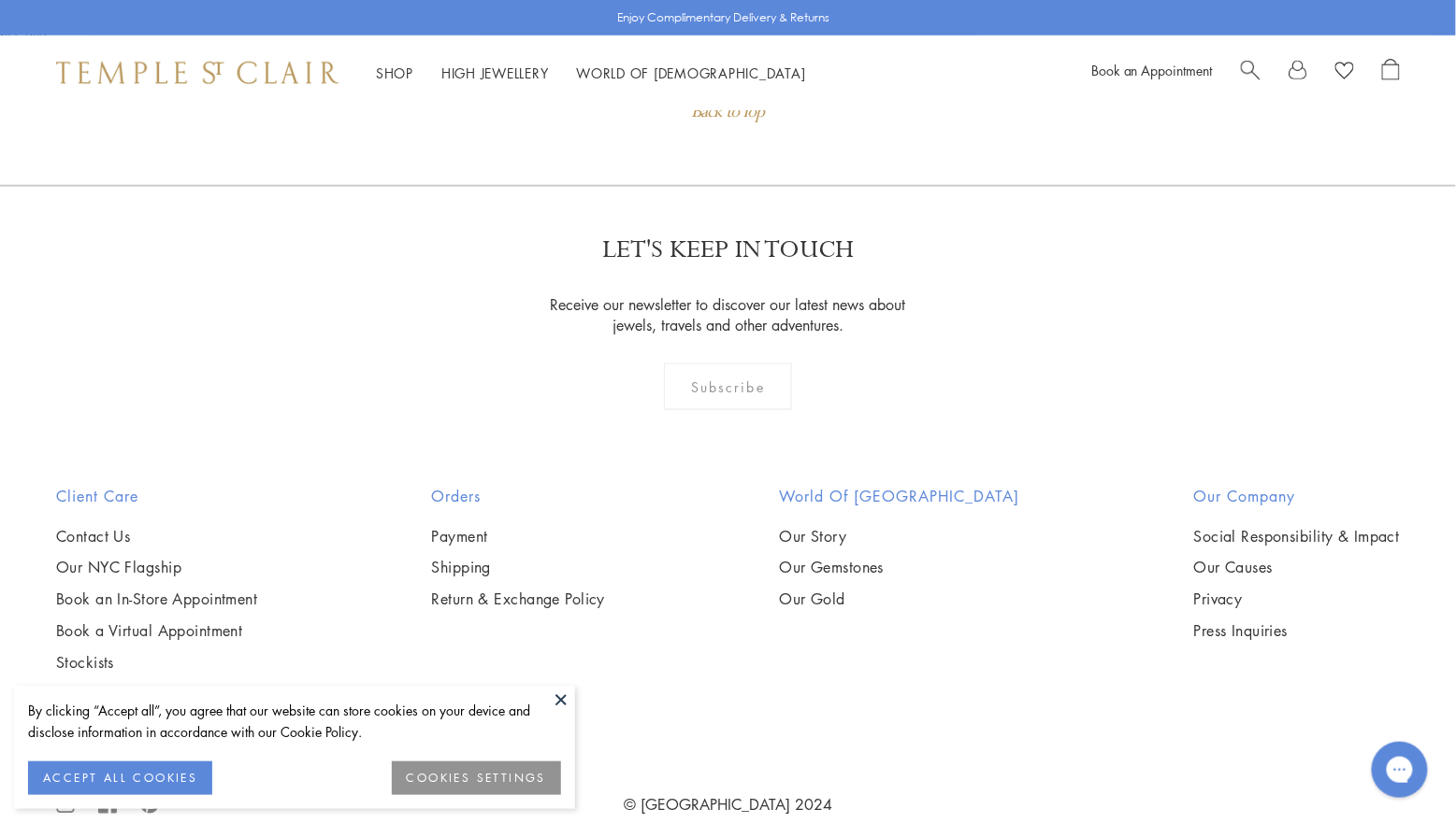
scroll to position [2814, 0]
